Goal: Task Accomplishment & Management: Complete application form

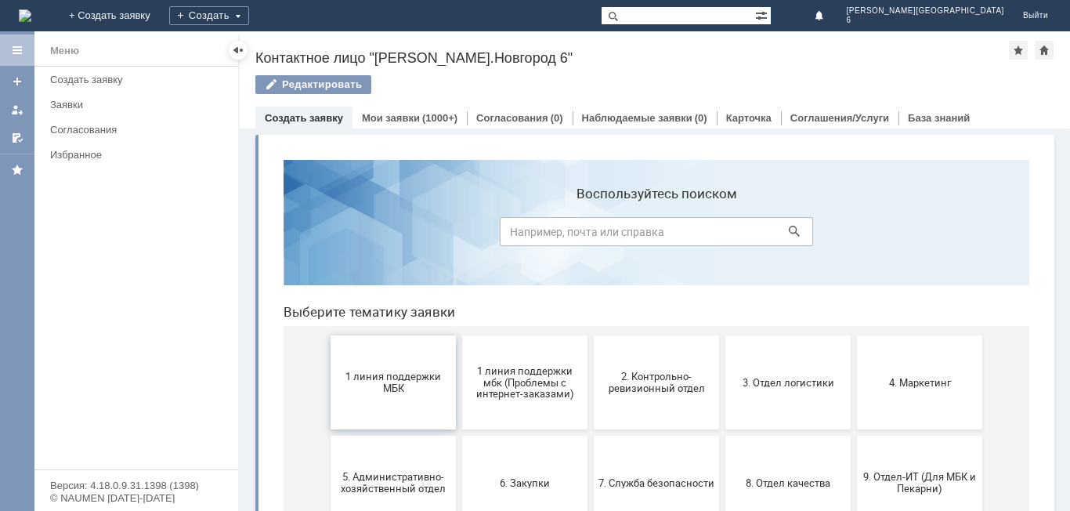
click at [388, 372] on span "1 линия поддержки МБК" at bounding box center [393, 383] width 116 height 24
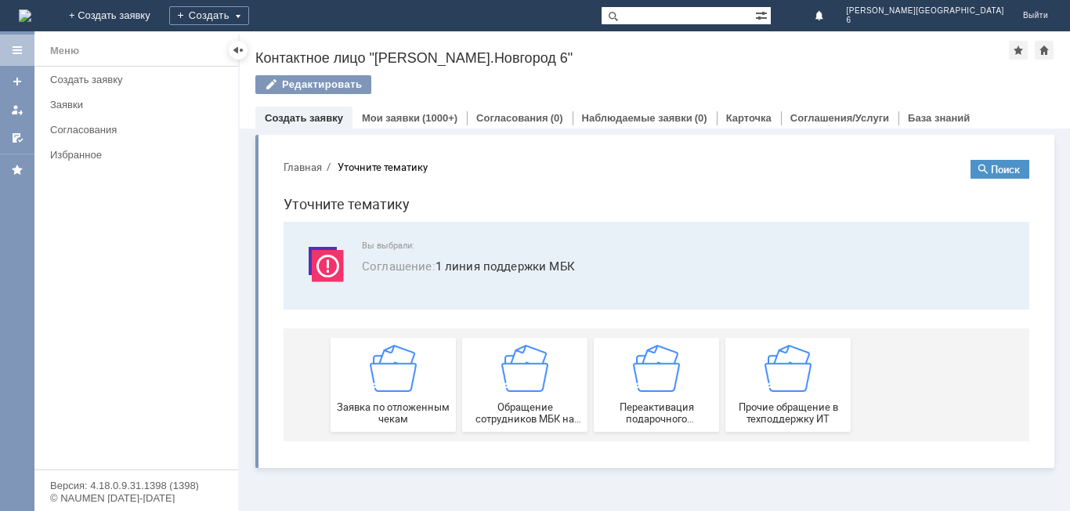
click at [388, 372] on img at bounding box center [393, 368] width 47 height 47
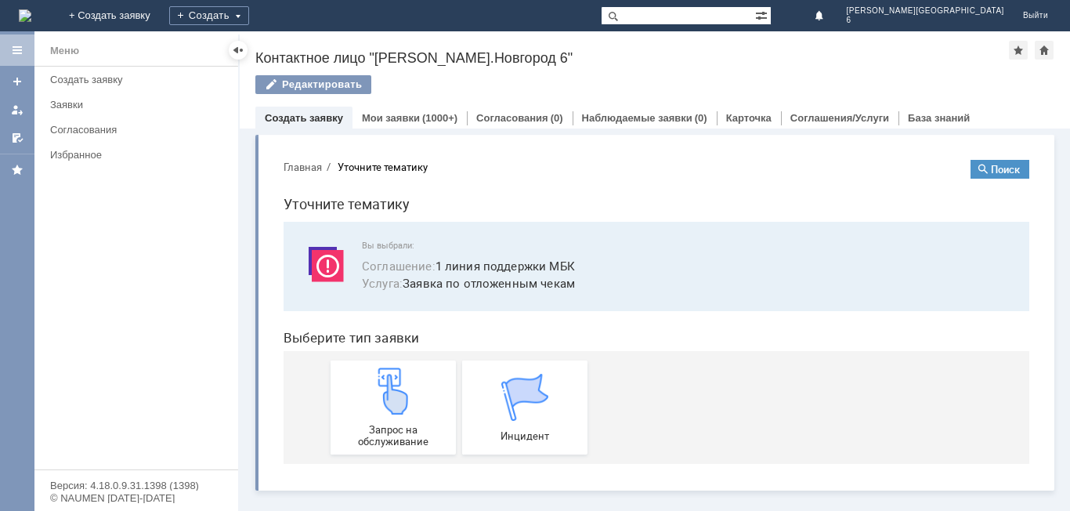
click at [388, 372] on img at bounding box center [393, 390] width 47 height 47
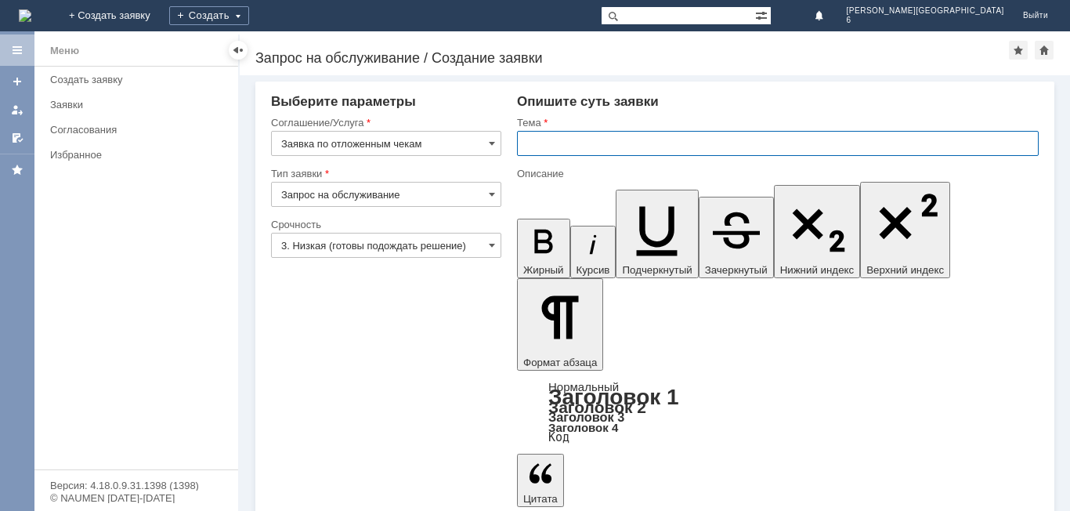
click at [575, 146] on input "text" at bounding box center [778, 143] width 522 height 25
type input "Отложенные чеки за [DATE]"
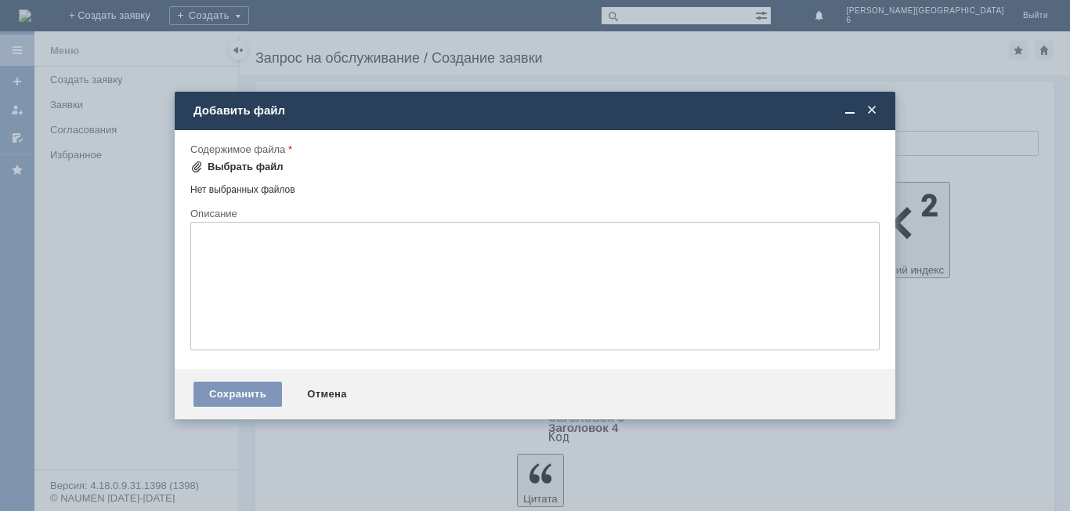
click at [239, 169] on div "Выбрать файл" at bounding box center [246, 167] width 76 height 13
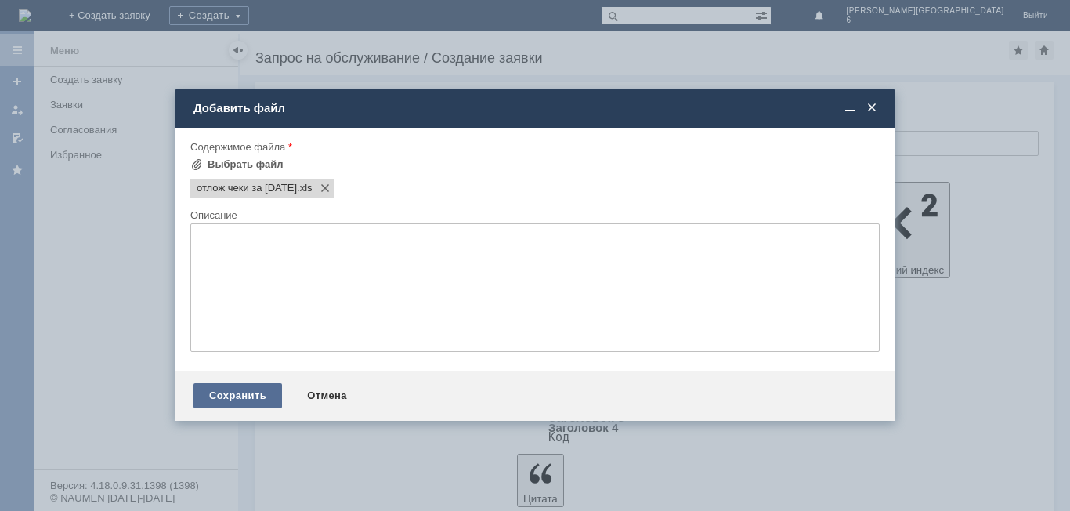
click at [262, 391] on div "Сохранить" at bounding box center [238, 395] width 89 height 25
